Goal: Task Accomplishment & Management: Use online tool/utility

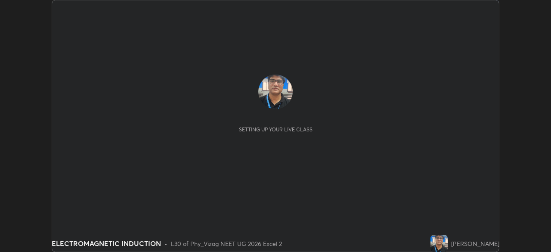
scroll to position [252, 551]
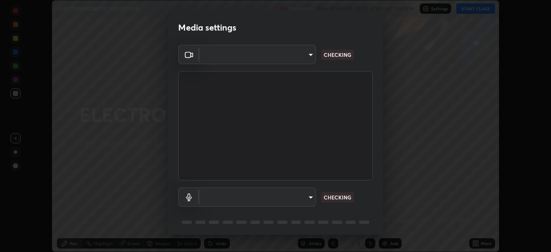
type input "9030359f7c1cf0004fce98ac6cf02813a309f03a5d2a02a0d6cb05d96ece7ecb"
type input "58badc799dd79e5c4291eb963c5bc4db382abaa5d9ef067596152dbe5c7e72c8"
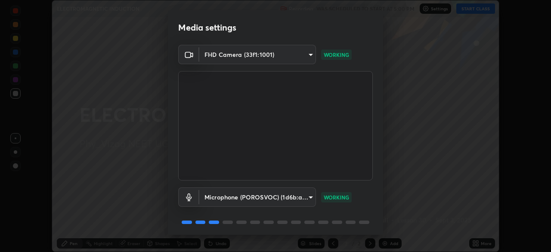
scroll to position [31, 0]
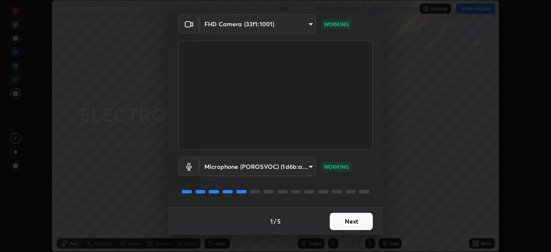
click at [347, 221] on button "Next" at bounding box center [351, 221] width 43 height 17
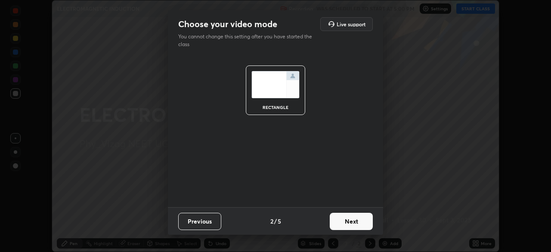
scroll to position [0, 0]
click at [350, 222] on button "Next" at bounding box center [351, 221] width 43 height 17
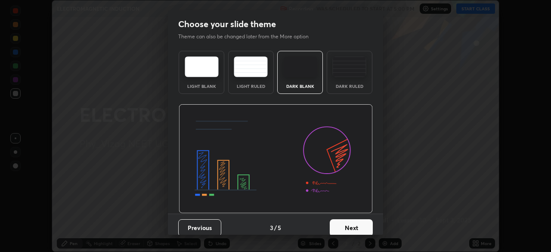
click at [351, 222] on button "Next" at bounding box center [351, 227] width 43 height 17
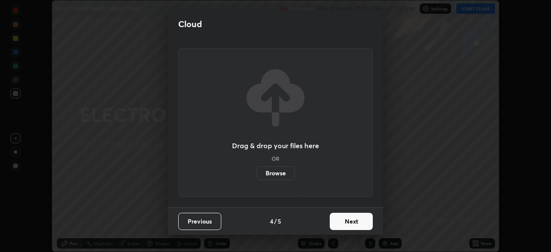
click at [351, 223] on button "Next" at bounding box center [351, 221] width 43 height 17
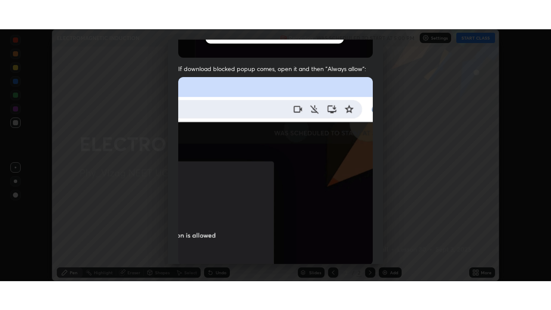
scroll to position [206, 0]
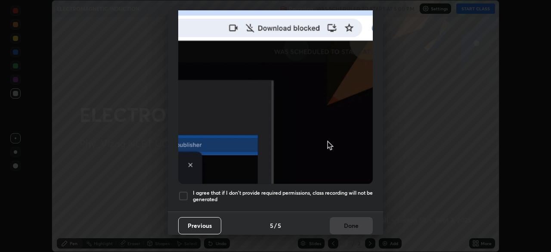
click at [183, 191] on div at bounding box center [183, 196] width 10 height 10
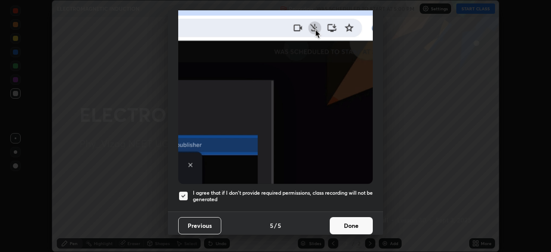
click at [340, 217] on button "Done" at bounding box center [351, 225] width 43 height 17
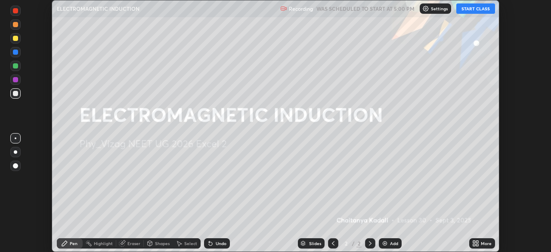
click at [474, 9] on button "START CLASS" at bounding box center [475, 8] width 39 height 10
click at [477, 244] on icon at bounding box center [477, 245] width 2 height 2
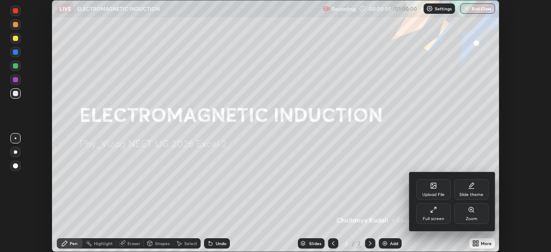
click at [439, 213] on div "Full screen" at bounding box center [433, 213] width 34 height 21
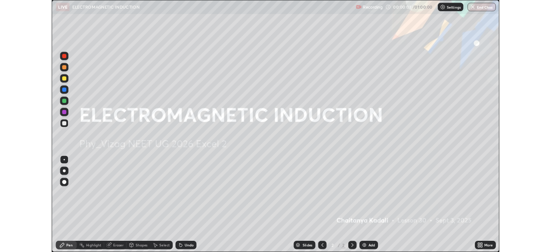
scroll to position [310, 551]
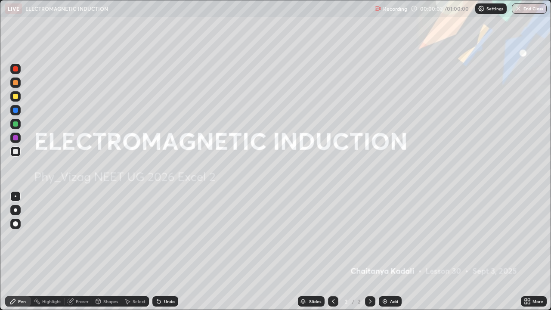
click at [388, 251] on div "Add" at bounding box center [390, 301] width 23 height 10
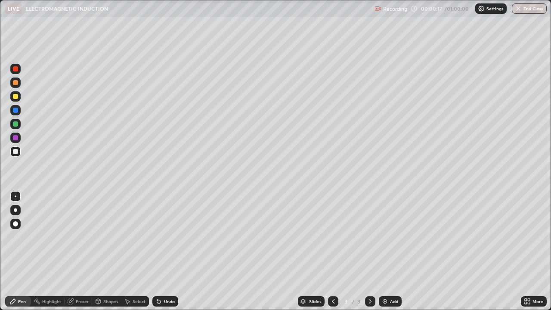
click at [167, 251] on div "Undo" at bounding box center [169, 301] width 11 height 4
click at [17, 225] on div at bounding box center [15, 223] width 5 height 5
click at [166, 251] on div "Undo" at bounding box center [169, 301] width 11 height 4
click at [84, 251] on div "Eraser" at bounding box center [82, 301] width 13 height 4
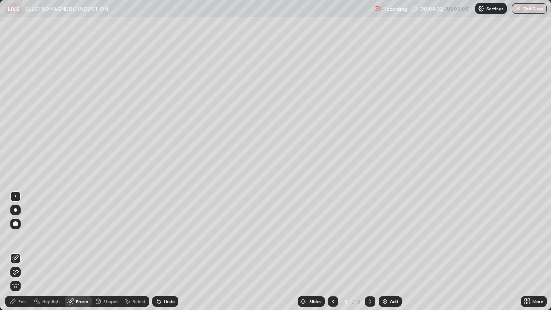
click at [25, 251] on div "Pen" at bounding box center [22, 301] width 8 height 4
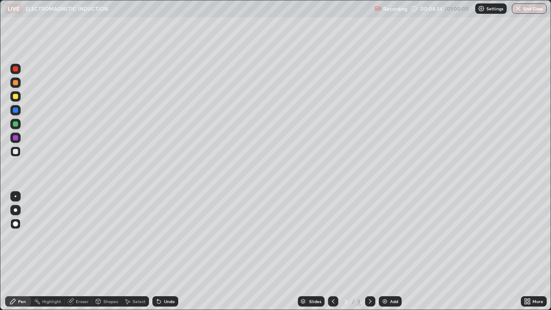
click at [166, 251] on div "Undo" at bounding box center [165, 301] width 26 height 10
click at [164, 251] on div "Undo" at bounding box center [169, 301] width 11 height 4
click at [82, 251] on div "Eraser" at bounding box center [82, 301] width 13 height 4
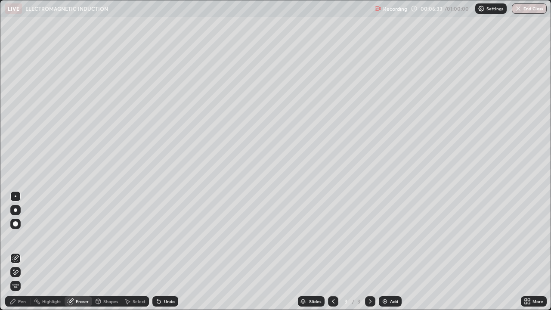
click at [23, 251] on div "Pen" at bounding box center [22, 301] width 8 height 4
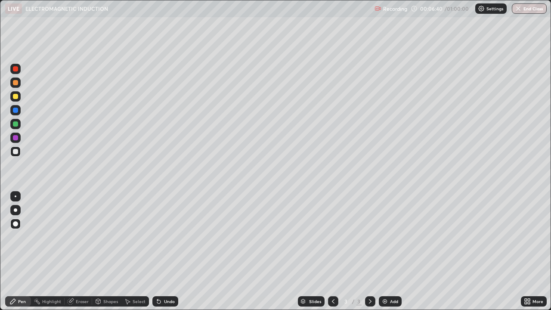
click at [81, 251] on div "Eraser" at bounding box center [82, 301] width 13 height 4
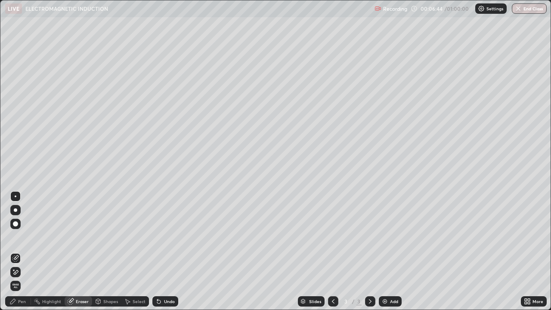
click at [25, 251] on div "Pen" at bounding box center [22, 301] width 8 height 4
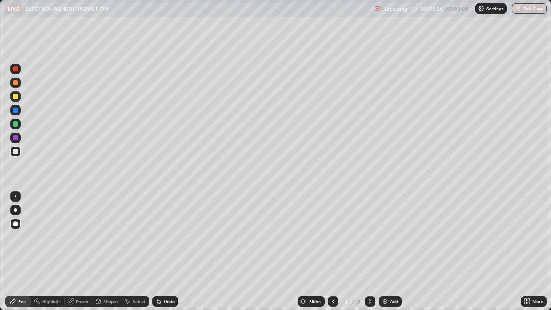
click at [80, 251] on div "Eraser" at bounding box center [82, 301] width 13 height 4
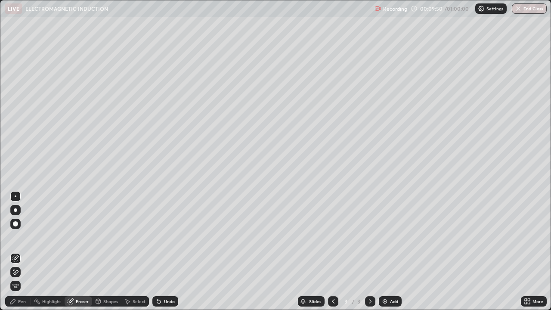
click at [22, 251] on div "Pen" at bounding box center [22, 301] width 8 height 4
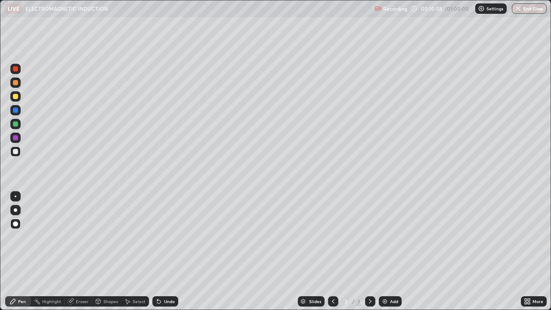
click at [393, 251] on div "Add" at bounding box center [394, 301] width 8 height 4
click at [15, 152] on div at bounding box center [15, 151] width 5 height 5
click at [168, 251] on div "Undo" at bounding box center [169, 301] width 11 height 4
click at [168, 251] on div "Undo" at bounding box center [165, 301] width 26 height 10
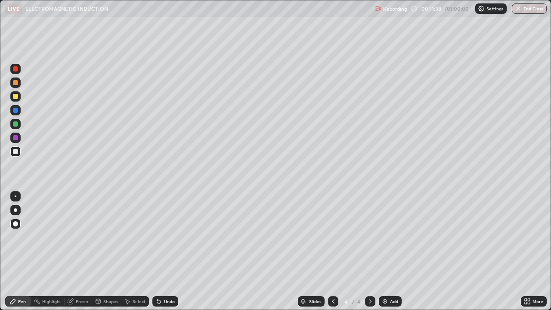
click at [167, 251] on div "Undo" at bounding box center [165, 301] width 26 height 10
click at [166, 251] on div "Undo" at bounding box center [165, 301] width 26 height 10
click at [170, 251] on div "Undo" at bounding box center [169, 301] width 11 height 4
click at [167, 251] on div "Undo" at bounding box center [169, 301] width 11 height 4
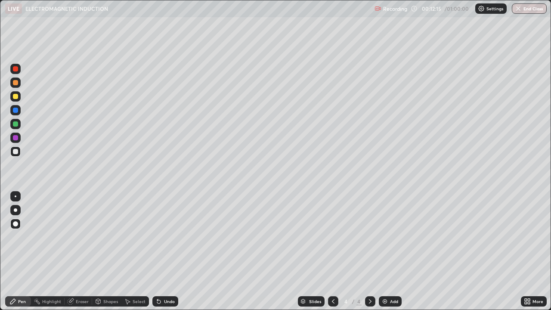
click at [167, 251] on div "Undo" at bounding box center [169, 301] width 11 height 4
click at [164, 251] on div "Undo" at bounding box center [169, 301] width 11 height 4
click at [331, 251] on icon at bounding box center [333, 301] width 7 height 7
click at [370, 251] on icon at bounding box center [370, 301] width 7 height 7
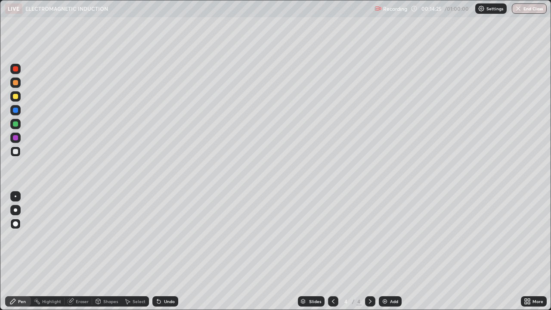
click at [162, 251] on div "Undo" at bounding box center [165, 301] width 26 height 10
click at [164, 251] on div "Undo" at bounding box center [169, 301] width 11 height 4
click at [165, 251] on div "Undo" at bounding box center [165, 301] width 26 height 10
click at [168, 251] on div "Undo" at bounding box center [165, 301] width 26 height 10
click at [171, 251] on div "Undo" at bounding box center [165, 301] width 26 height 10
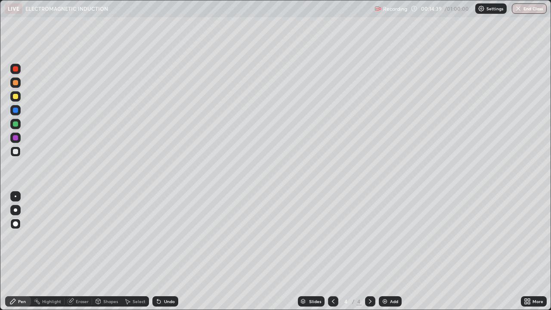
click at [332, 251] on icon at bounding box center [333, 301] width 7 height 7
click at [80, 251] on div "Eraser" at bounding box center [82, 301] width 13 height 4
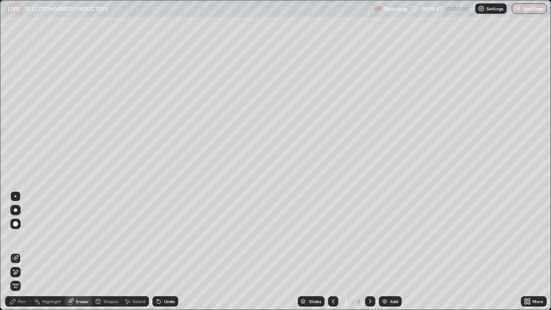
click at [20, 251] on div "Pen" at bounding box center [18, 301] width 26 height 10
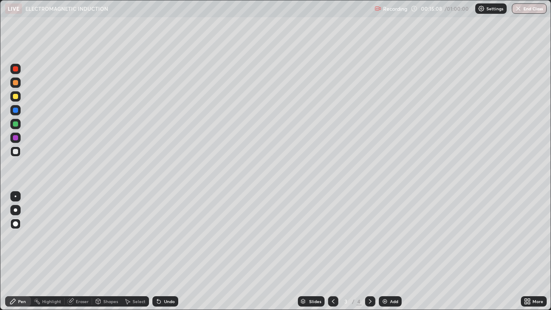
click at [369, 251] on icon at bounding box center [370, 301] width 7 height 7
click at [390, 251] on div "Add" at bounding box center [394, 301] width 8 height 4
click at [13, 225] on div at bounding box center [15, 224] width 10 height 10
click at [167, 251] on div "Undo" at bounding box center [169, 301] width 11 height 4
click at [168, 251] on div "Undo" at bounding box center [165, 301] width 26 height 10
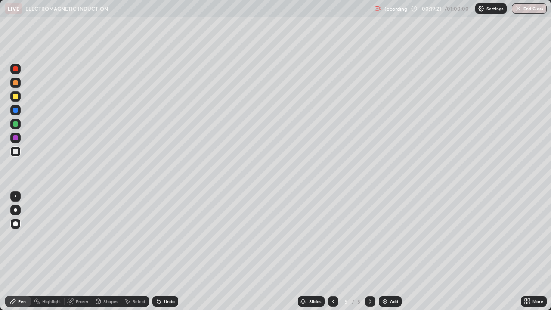
click at [16, 83] on div at bounding box center [15, 82] width 5 height 5
click at [15, 96] on div at bounding box center [15, 96] width 5 height 5
click at [17, 150] on div at bounding box center [15, 151] width 5 height 5
click at [330, 251] on icon at bounding box center [333, 301] width 7 height 7
click at [369, 251] on icon at bounding box center [370, 301] width 7 height 7
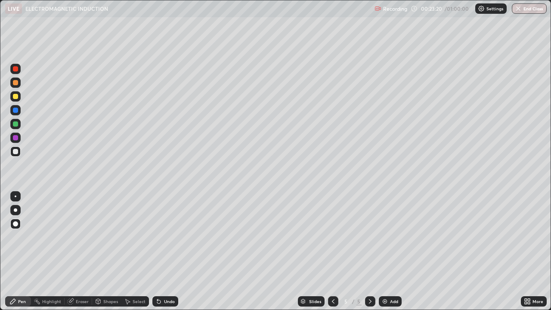
click at [14, 137] on div at bounding box center [15, 137] width 5 height 5
click at [15, 152] on div at bounding box center [15, 151] width 5 height 5
click at [15, 95] on div at bounding box center [15, 96] width 5 height 5
click at [392, 251] on div "Add" at bounding box center [394, 301] width 8 height 4
click at [17, 149] on div at bounding box center [15, 151] width 5 height 5
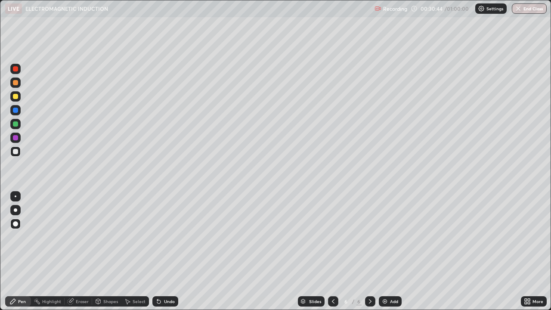
click at [14, 251] on div at bounding box center [16, 240] width 14 height 103
click at [169, 251] on div "Undo" at bounding box center [169, 301] width 11 height 4
click at [164, 251] on div "Undo" at bounding box center [169, 301] width 11 height 4
click at [387, 251] on img at bounding box center [384, 301] width 7 height 7
click at [13, 151] on div at bounding box center [15, 151] width 5 height 5
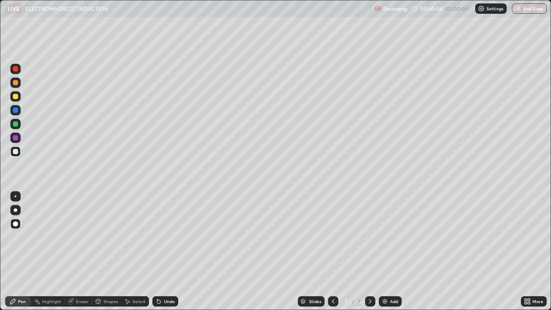
click at [15, 124] on div at bounding box center [15, 123] width 5 height 5
click at [16, 139] on div at bounding box center [15, 137] width 5 height 5
click at [16, 149] on div at bounding box center [15, 151] width 5 height 5
click at [15, 139] on div at bounding box center [15, 137] width 5 height 5
click at [16, 151] on div at bounding box center [15, 151] width 5 height 5
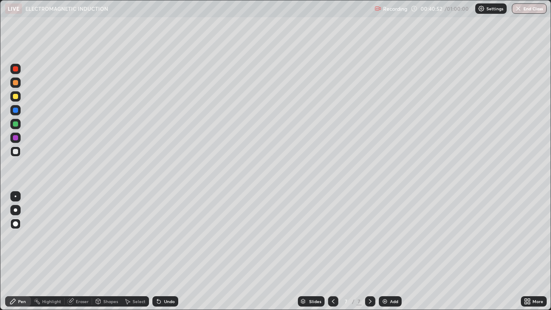
click at [16, 152] on div at bounding box center [15, 151] width 5 height 5
click at [162, 251] on div "Undo" at bounding box center [165, 301] width 26 height 10
click at [168, 251] on div "Undo" at bounding box center [169, 301] width 11 height 4
click at [390, 251] on div "Add" at bounding box center [394, 301] width 8 height 4
click at [172, 251] on div "Undo" at bounding box center [169, 301] width 11 height 4
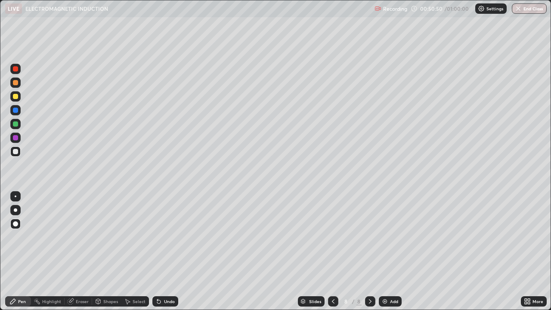
click at [169, 251] on div "Undo" at bounding box center [165, 301] width 26 height 10
click at [167, 251] on div "Undo" at bounding box center [165, 301] width 26 height 10
click at [165, 251] on div "Undo" at bounding box center [165, 301] width 26 height 10
click at [81, 251] on div "Eraser" at bounding box center [82, 301] width 13 height 4
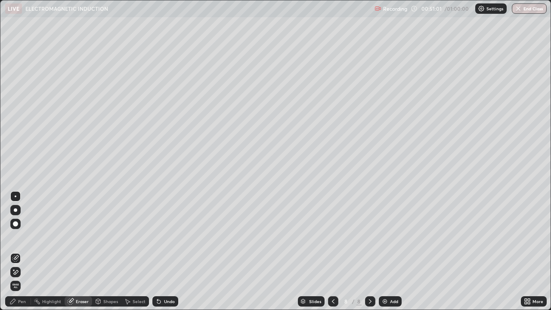
click at [25, 251] on div "Pen" at bounding box center [22, 301] width 8 height 4
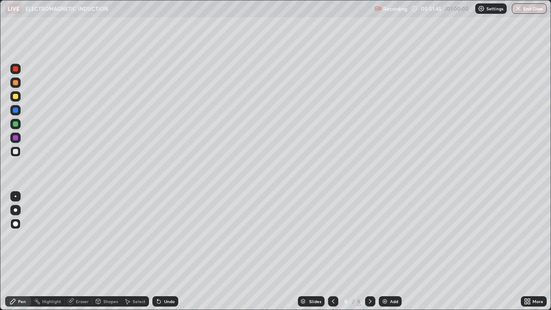
click at [168, 251] on div "Undo" at bounding box center [169, 301] width 11 height 4
click at [164, 251] on div "Undo" at bounding box center [169, 301] width 11 height 4
click at [166, 251] on div "Undo" at bounding box center [169, 301] width 11 height 4
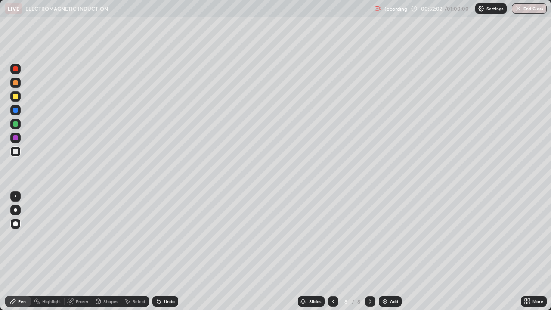
click at [164, 251] on div "Undo" at bounding box center [165, 301] width 26 height 10
click at [167, 251] on div "Undo" at bounding box center [169, 301] width 11 height 4
click at [531, 9] on button "End Class" at bounding box center [530, 8] width 34 height 10
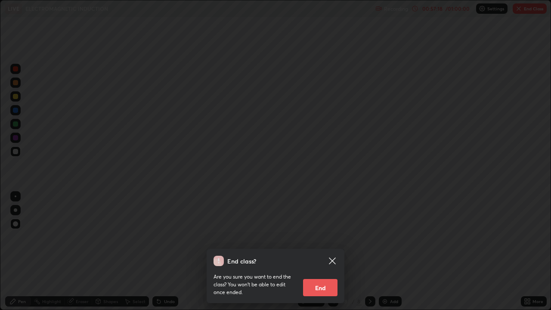
click at [323, 251] on button "End" at bounding box center [320, 287] width 34 height 17
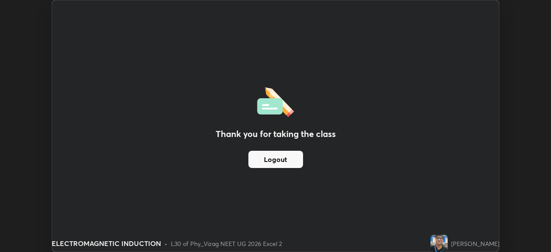
scroll to position [42792, 42493]
